Goal: Information Seeking & Learning: Learn about a topic

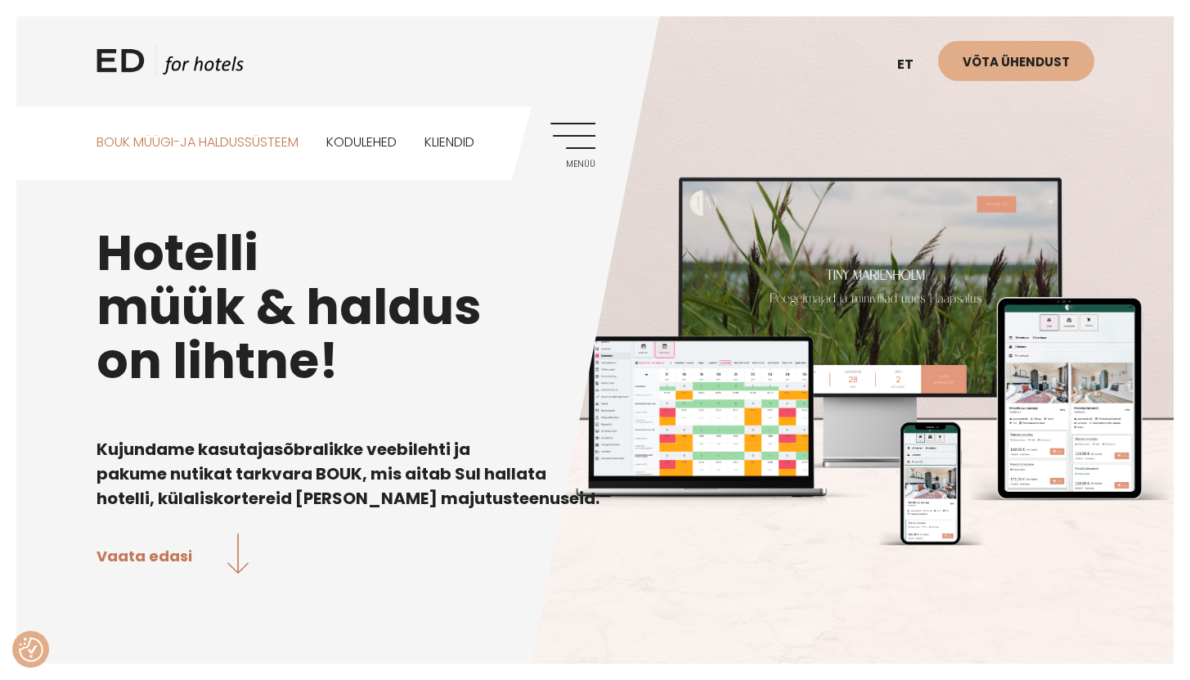
click at [268, 141] on link "BOUK MÜÜGI-JA HALDUSSÜSTEEM" at bounding box center [198, 142] width 202 height 73
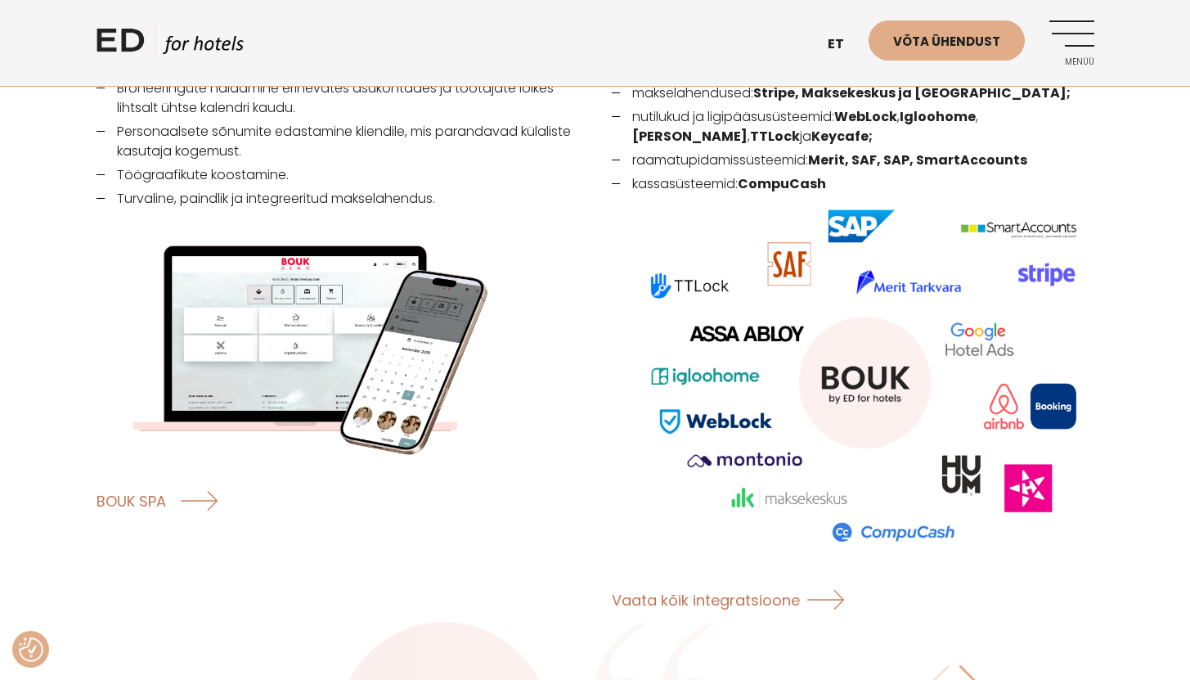
scroll to position [2130, 0]
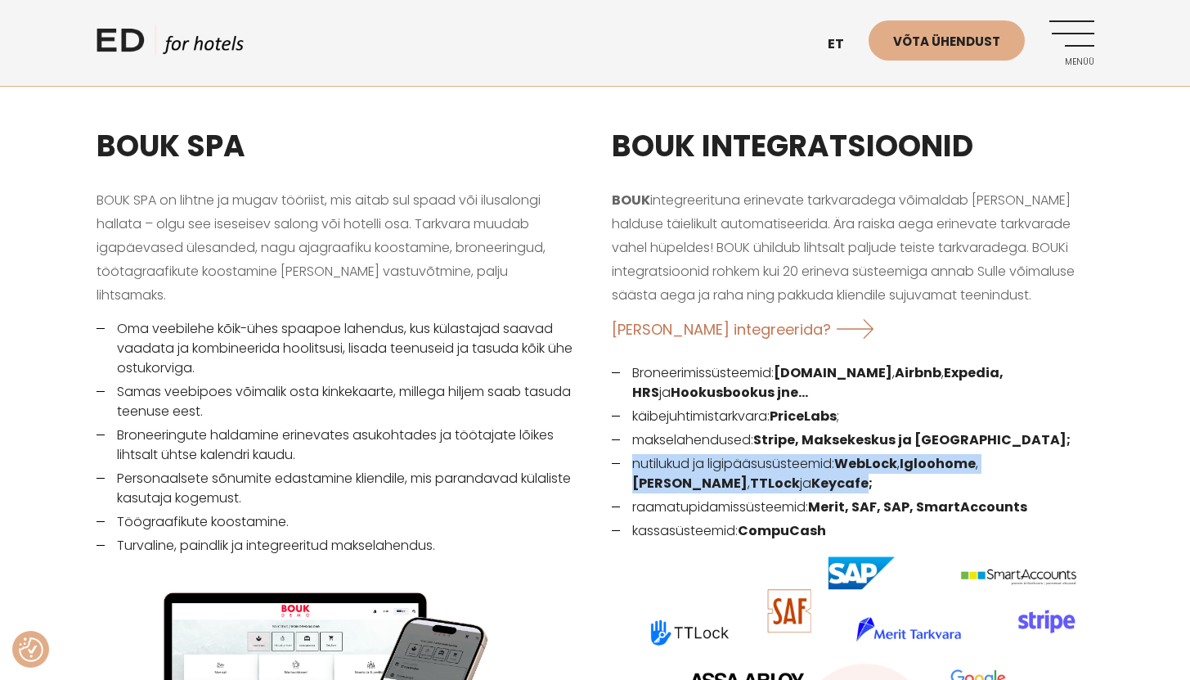
drag, startPoint x: 753, startPoint y: 462, endPoint x: 633, endPoint y: 443, distance: 121.0
click at [633, 454] on li "nutilukud ja ligipääsusüsteemid: WebLock , Igloohome , Assa Abloy , TTLock ja K…" at bounding box center [853, 473] width 483 height 39
copy li "nutilukud ja ligipääsusüsteemid: WebLock , Igloohome , Assa Abloy , TTLock ja K…"
click at [843, 81] on link "EN" at bounding box center [844, 85] width 49 height 40
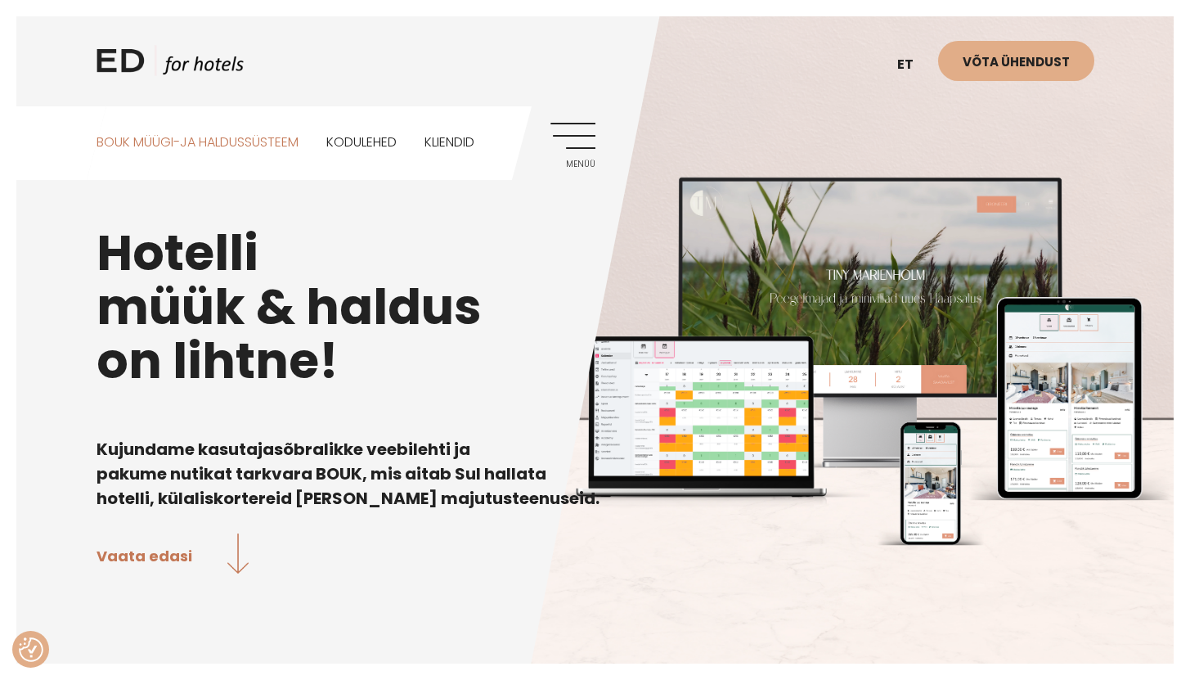
click at [272, 146] on link "BOUK MÜÜGI-JA HALDUSSÜSTEEM" at bounding box center [198, 142] width 202 height 73
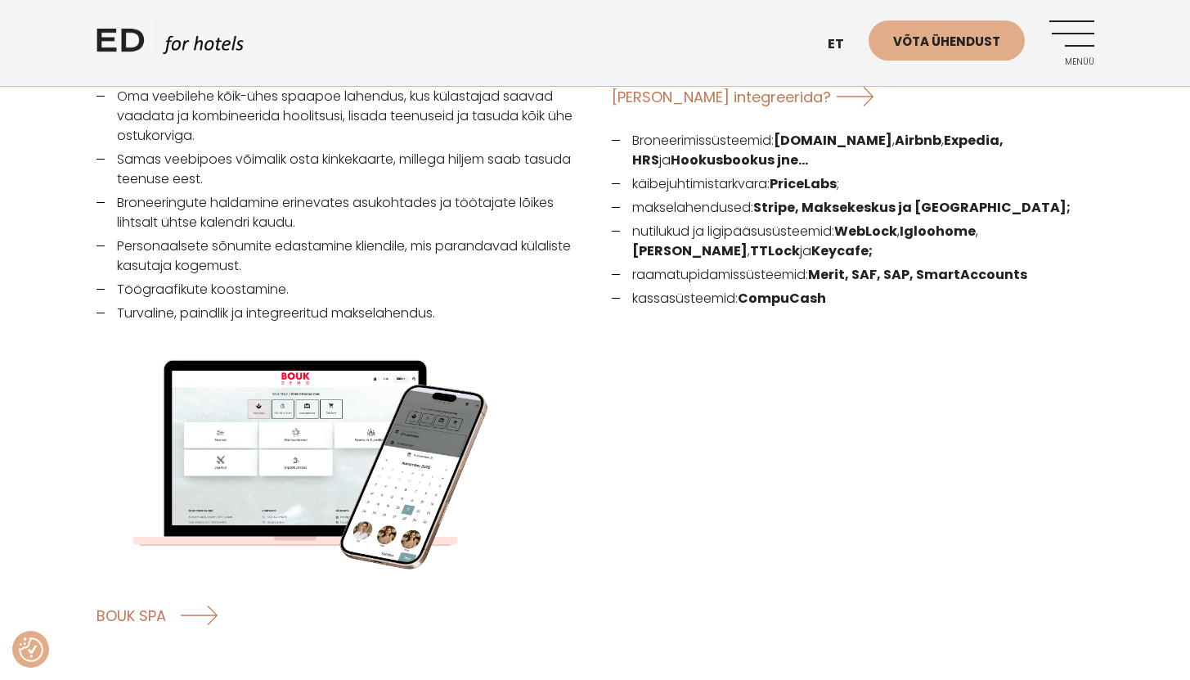
scroll to position [2344, 0]
